Goal: Task Accomplishment & Management: Manage account settings

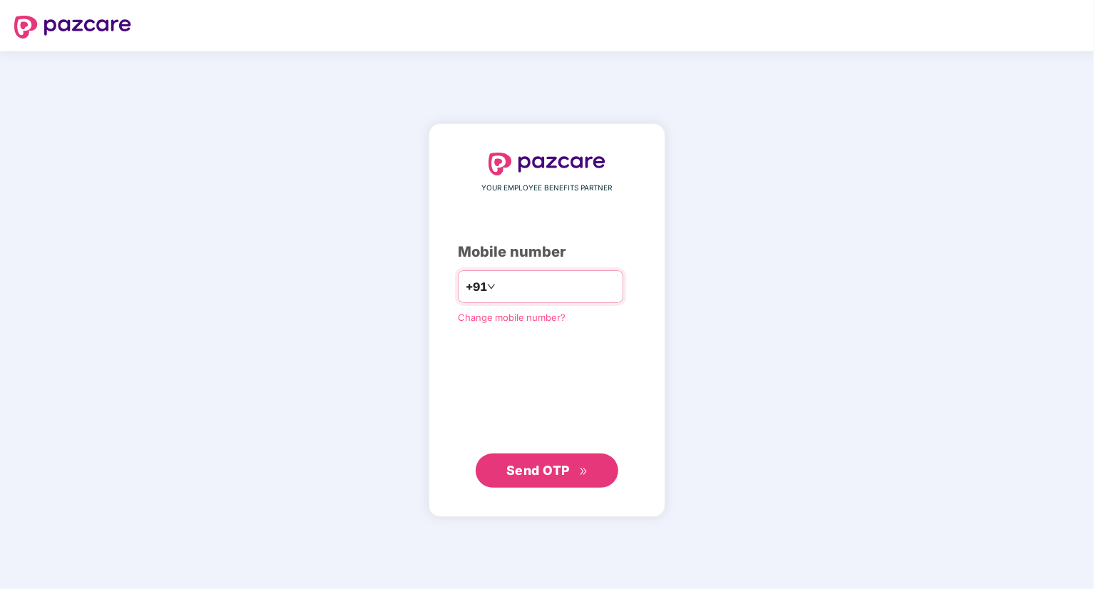
type input "**********"
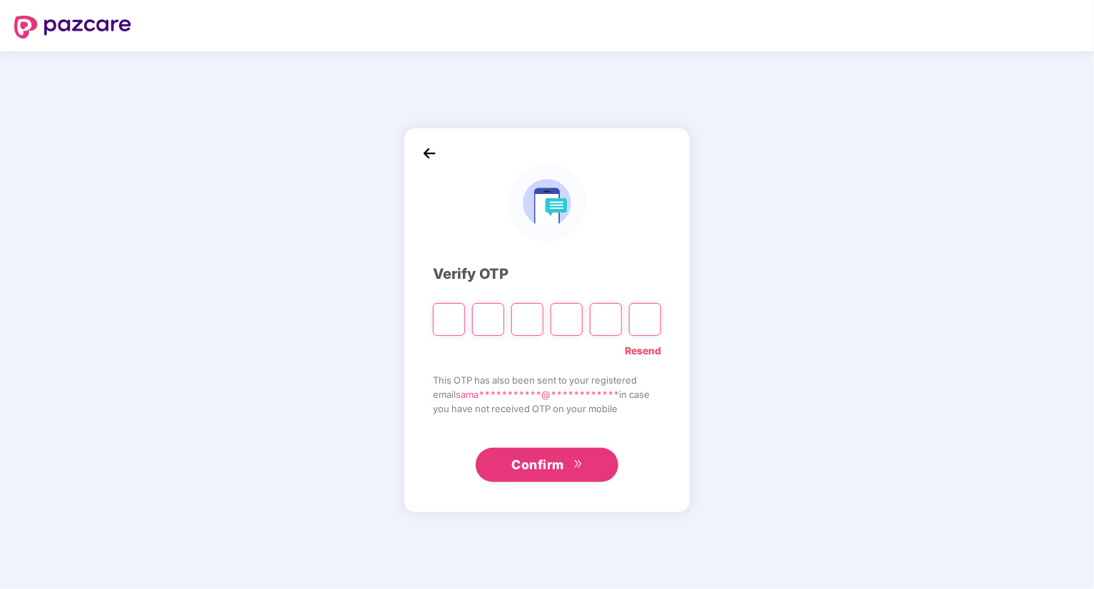
type input "*"
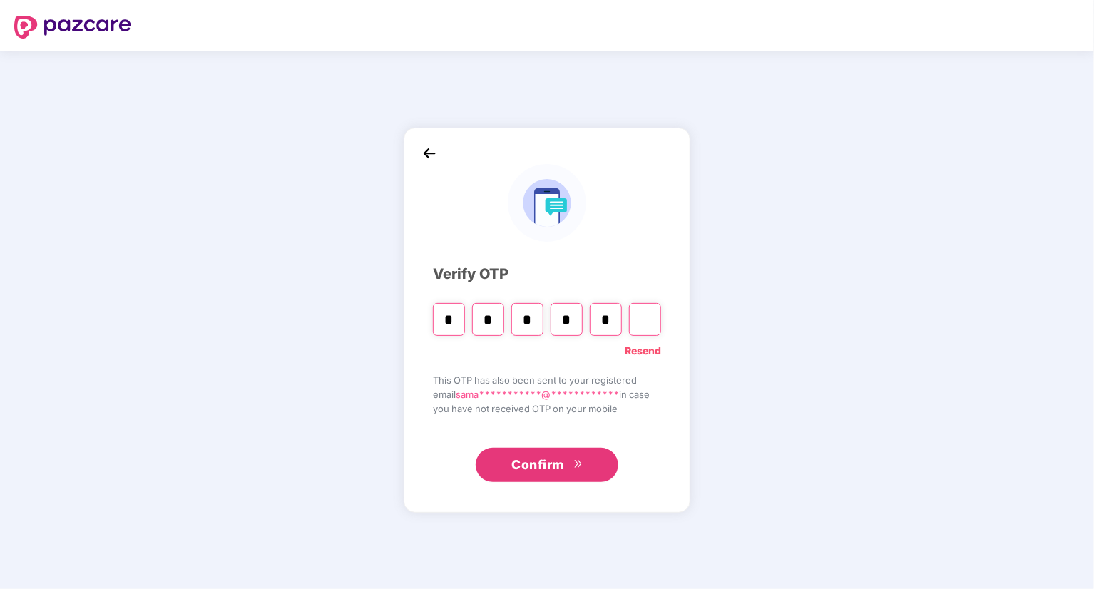
type input "*"
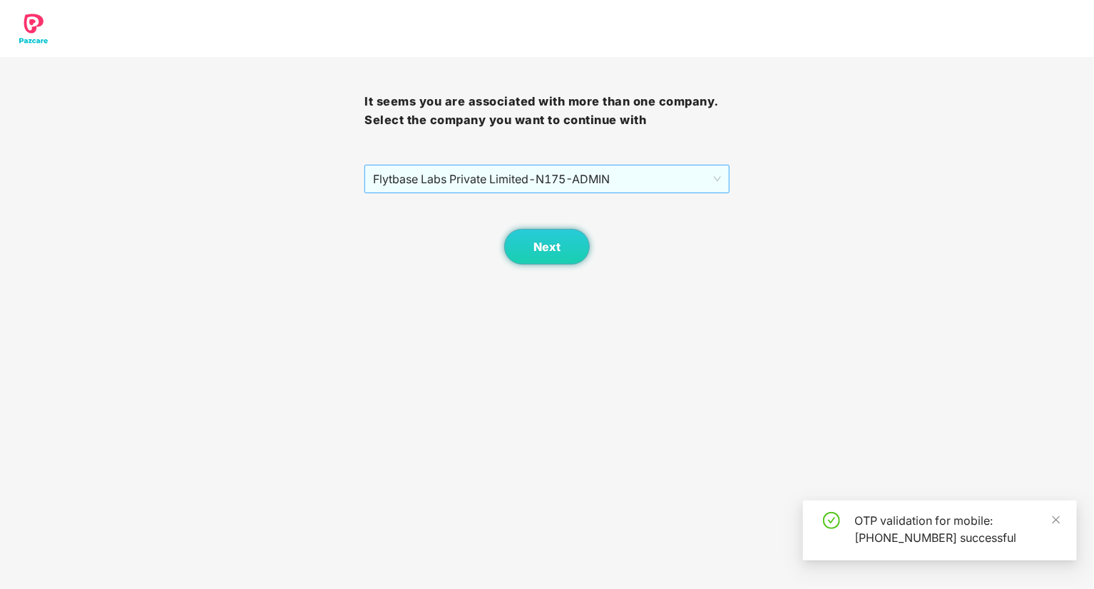
click at [561, 180] on span "Flytbase Labs Private Limited - N175 - ADMIN" at bounding box center [546, 178] width 347 height 27
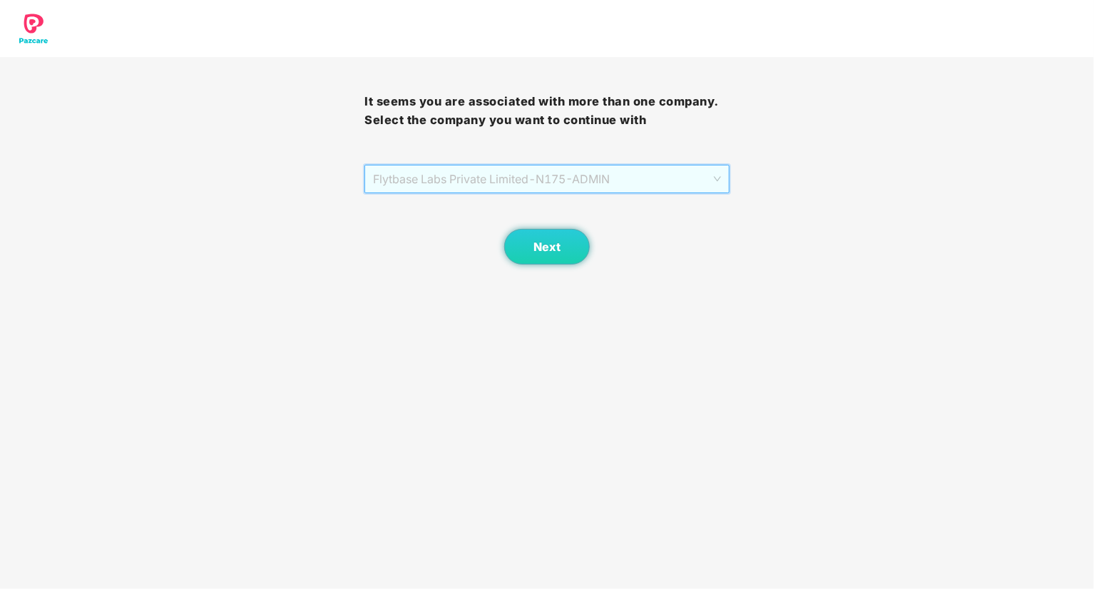
click at [564, 190] on span "Flytbase Labs Private Limited - N175 - ADMIN" at bounding box center [546, 178] width 347 height 27
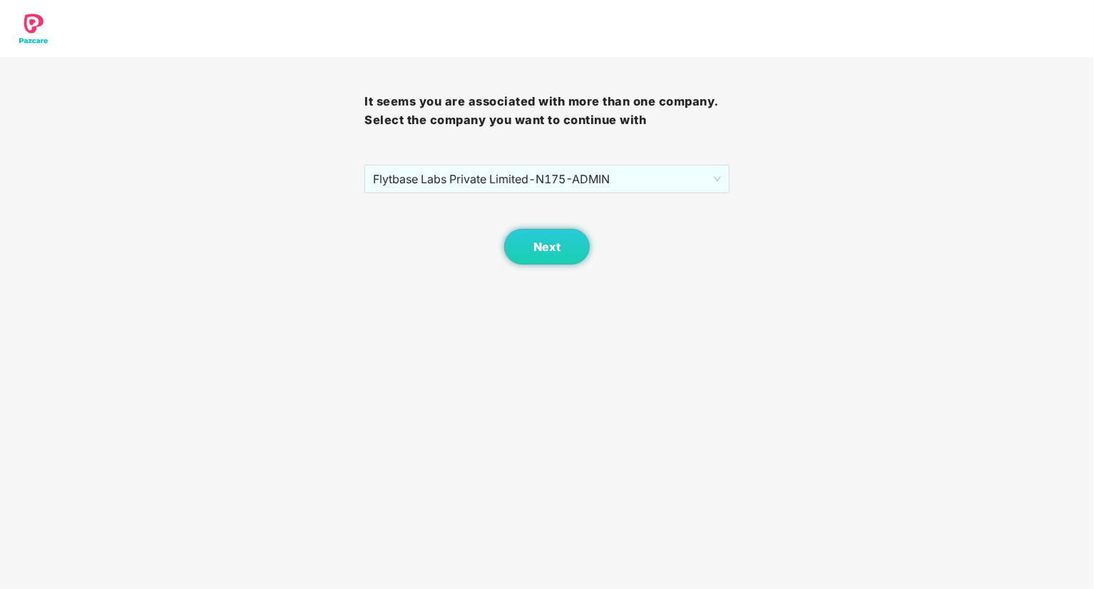
click at [786, 220] on div "It seems you are associated with more than one company. Select the company you …" at bounding box center [547, 132] width 1094 height 265
click at [548, 257] on button "Next" at bounding box center [547, 247] width 86 height 36
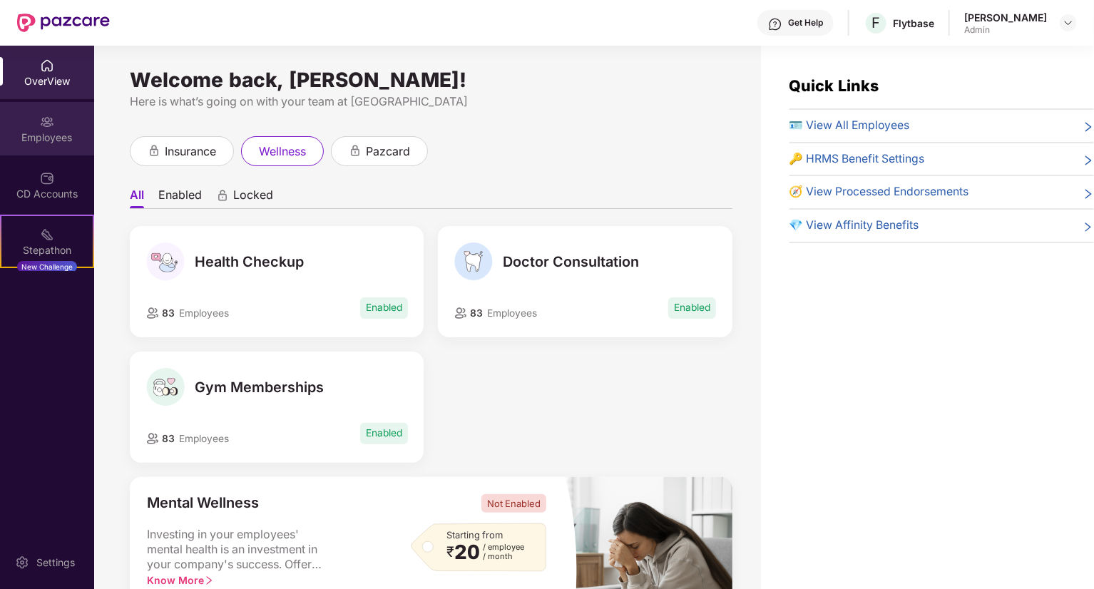
click at [26, 126] on div "Employees" at bounding box center [47, 128] width 94 height 53
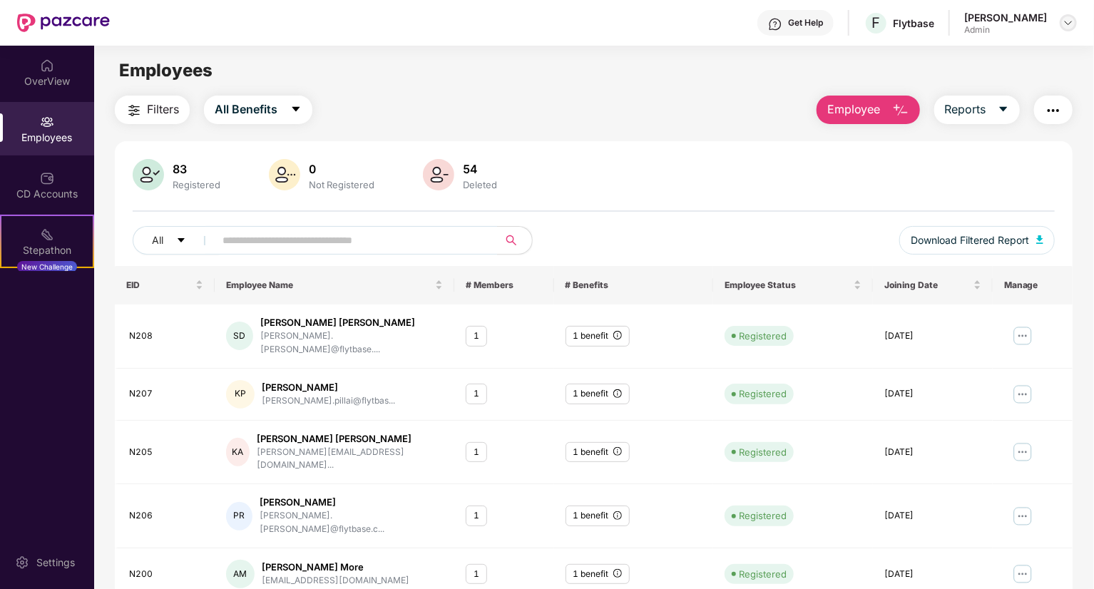
click at [1072, 24] on img at bounding box center [1067, 22] width 11 height 11
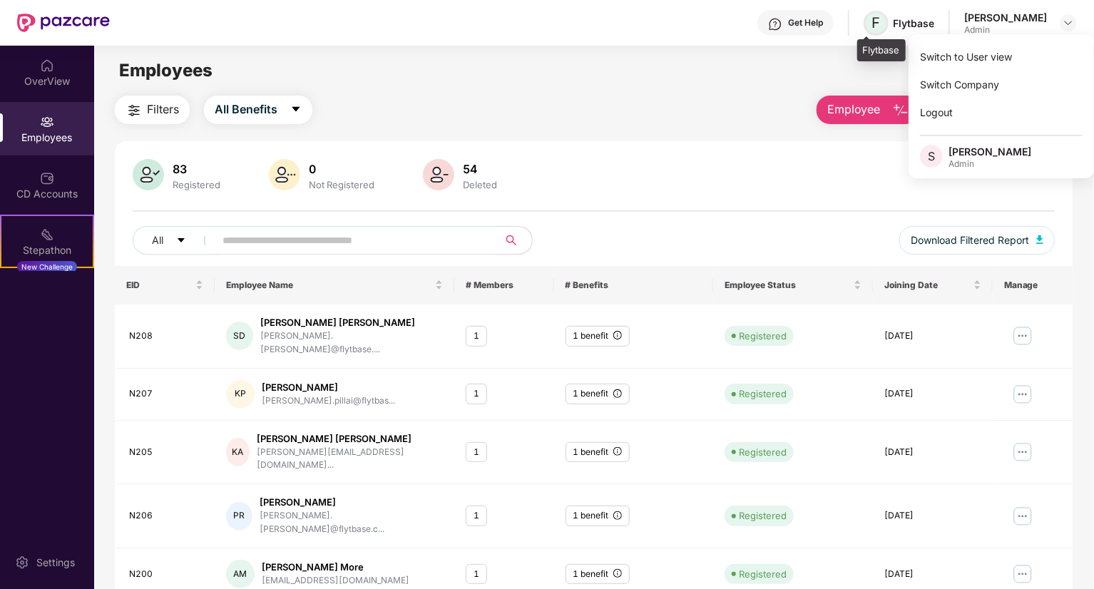
click at [878, 21] on span "F" at bounding box center [875, 23] width 25 height 25
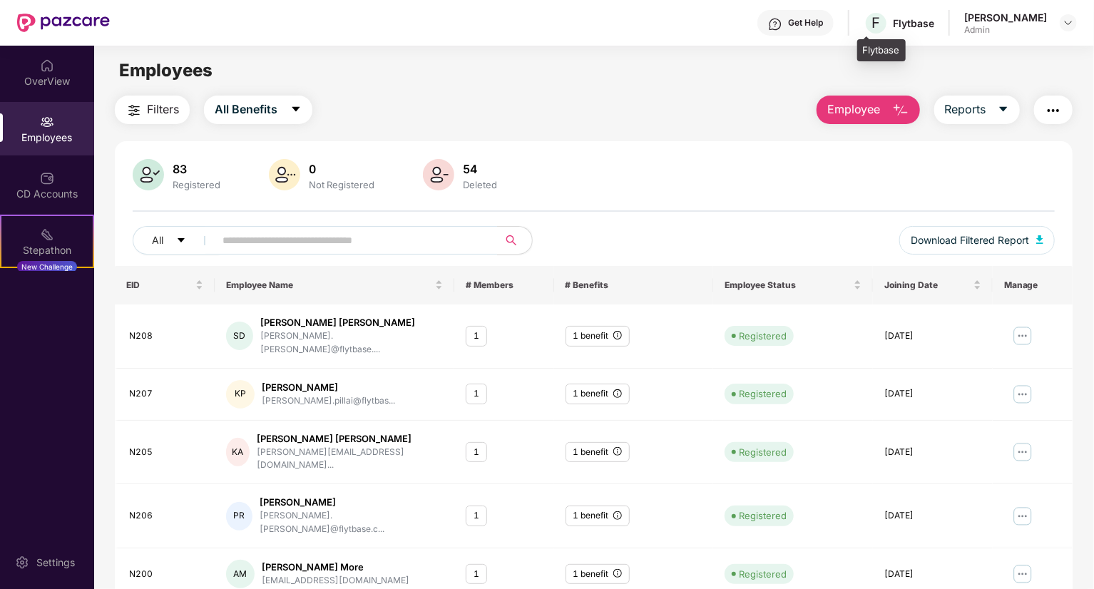
click at [904, 19] on div "Flytbase" at bounding box center [913, 23] width 41 height 14
click at [863, 27] on span "F" at bounding box center [875, 23] width 25 height 25
click at [1069, 24] on img at bounding box center [1067, 22] width 11 height 11
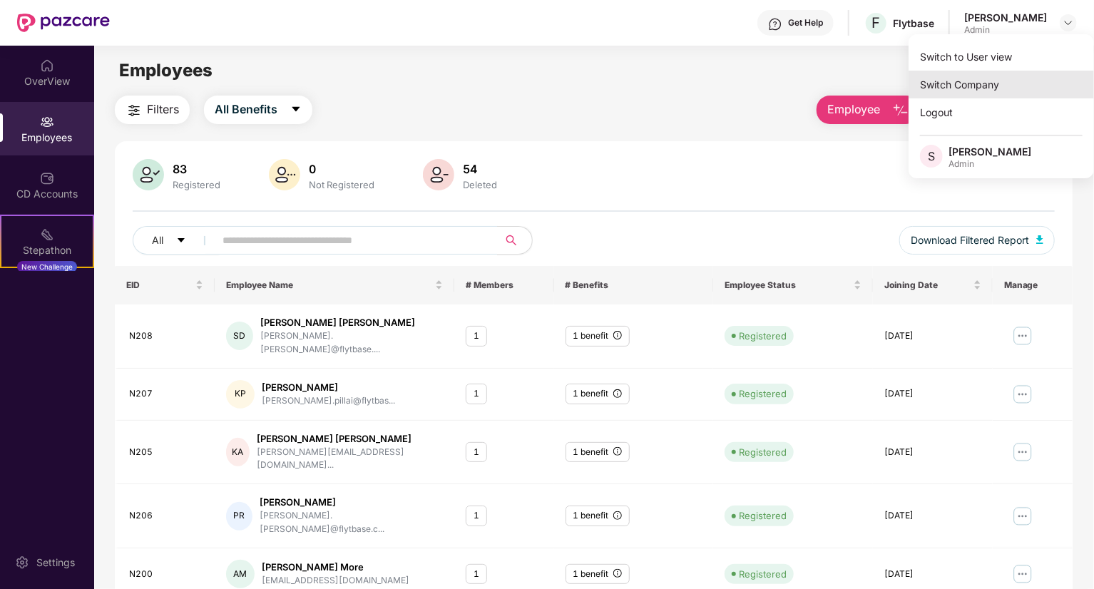
click at [952, 79] on div "Switch Company" at bounding box center [1000, 85] width 185 height 28
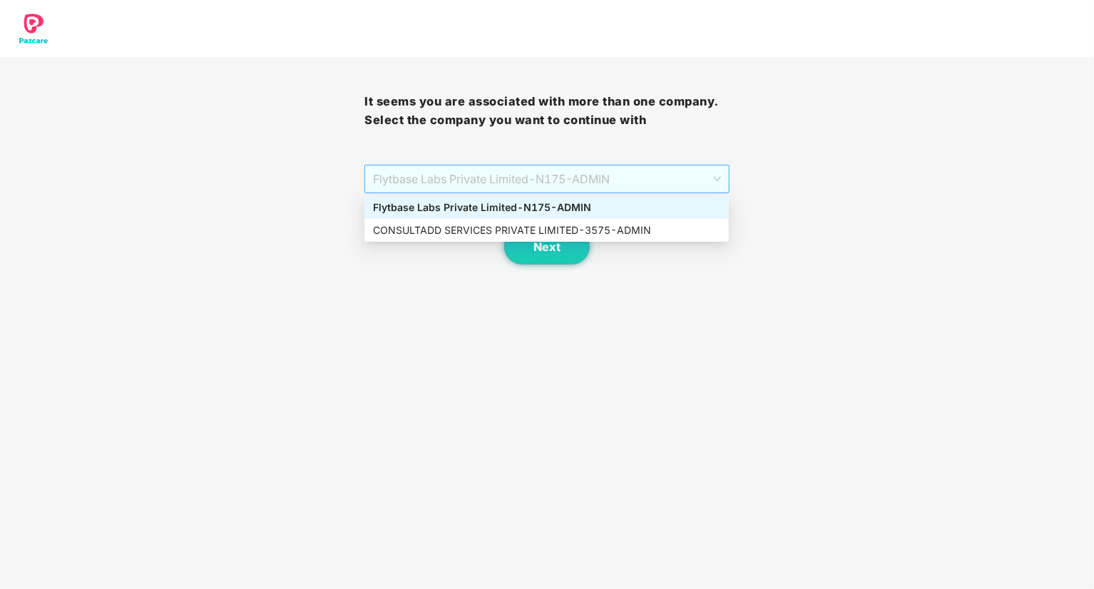
click at [610, 173] on span "Flytbase Labs Private Limited - N175 - ADMIN" at bounding box center [546, 178] width 347 height 27
click at [568, 232] on div "CONSULTADD SERVICES PRIVATE LIMITED - 3575 - ADMIN" at bounding box center [546, 230] width 347 height 16
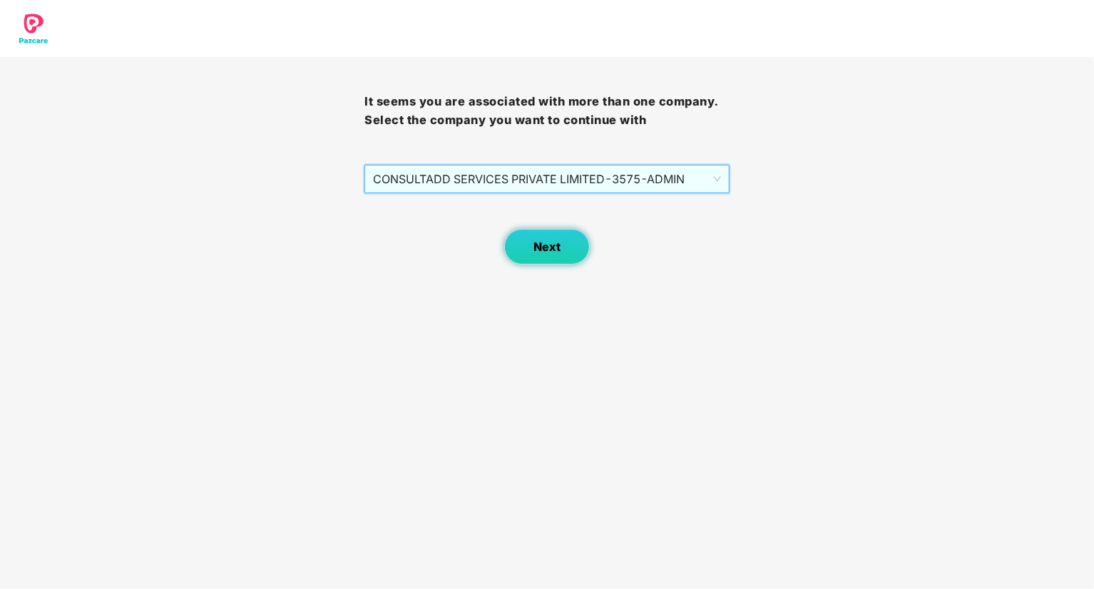
click at [538, 245] on span "Next" at bounding box center [546, 247] width 27 height 14
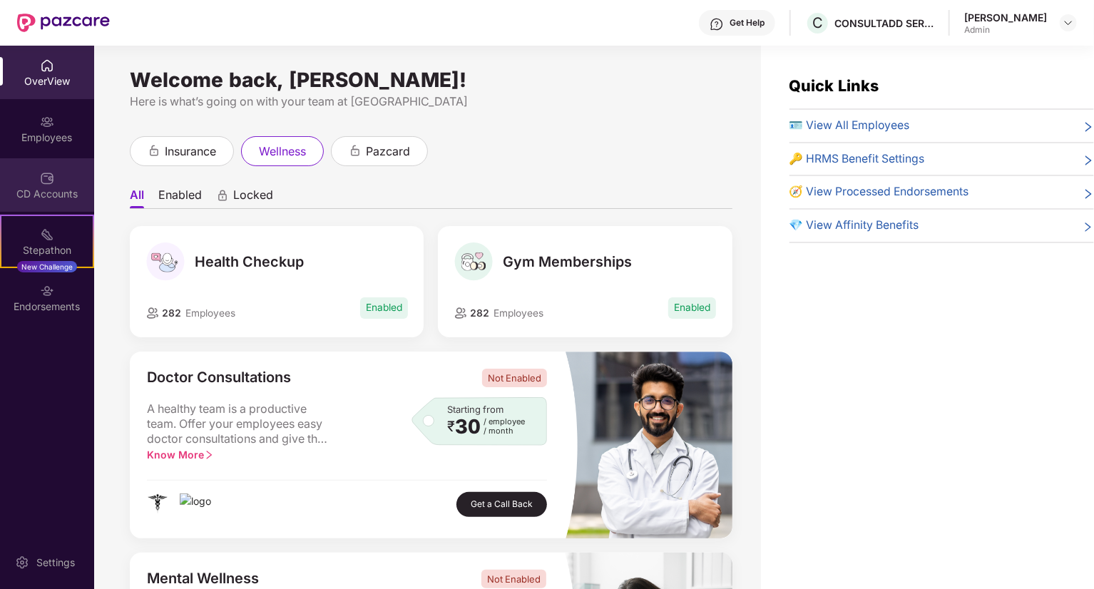
click at [49, 180] on img at bounding box center [47, 178] width 14 height 14
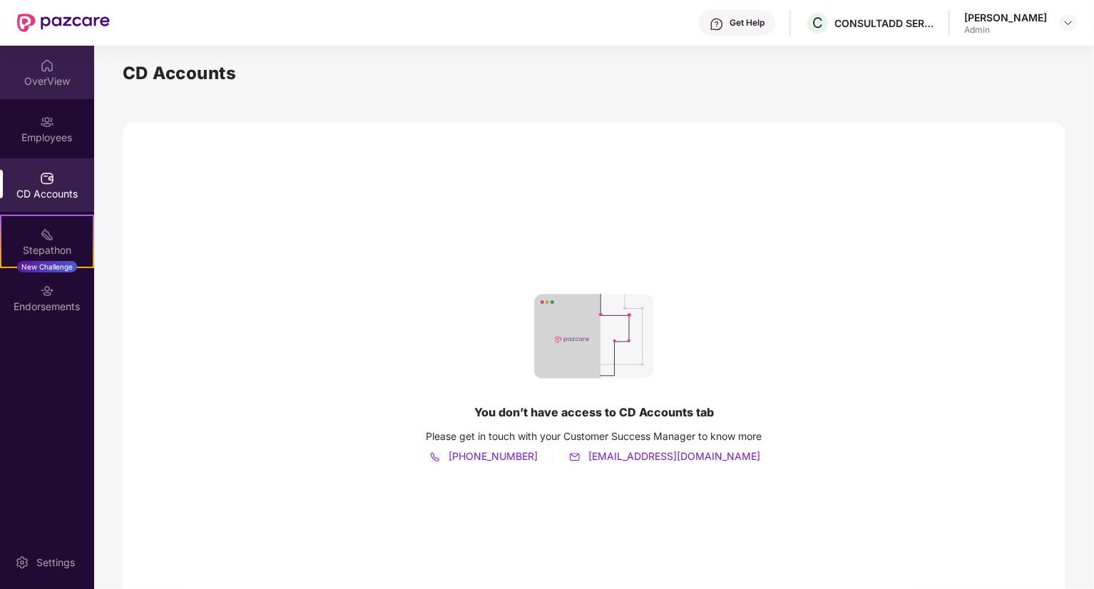
click at [56, 81] on div "OverView" at bounding box center [47, 81] width 94 height 14
